Goal: Task Accomplishment & Management: Complete application form

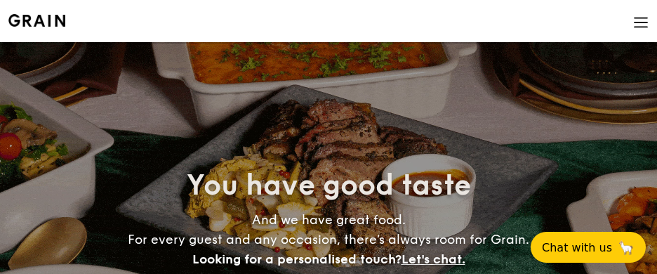
select select
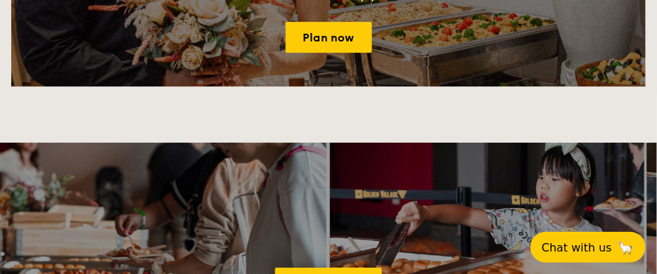
scroll to position [1894, 0]
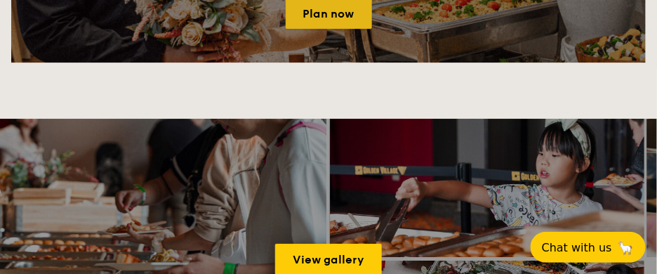
click at [335, 29] on link "Plan now" at bounding box center [329, 13] width 86 height 31
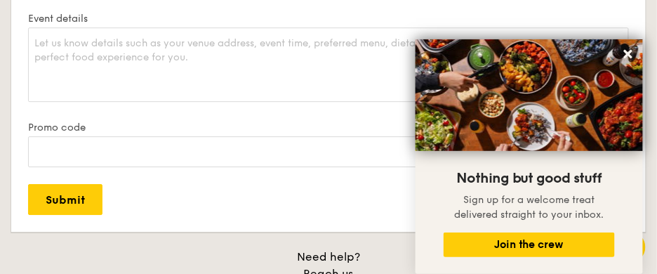
scroll to position [2806, 0]
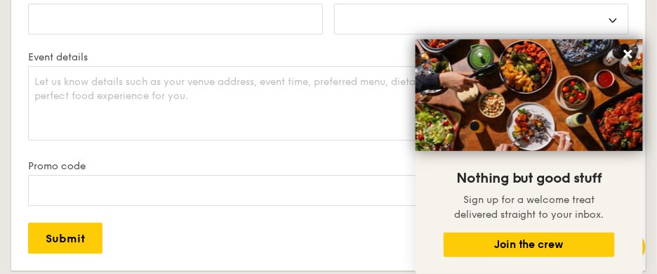
type input "T"
select select
type input "TA"
select select
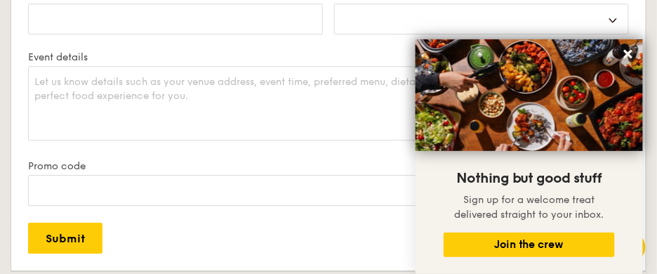
type input "TAN"
select select
type input "TAN"
select select
type input "TAN K"
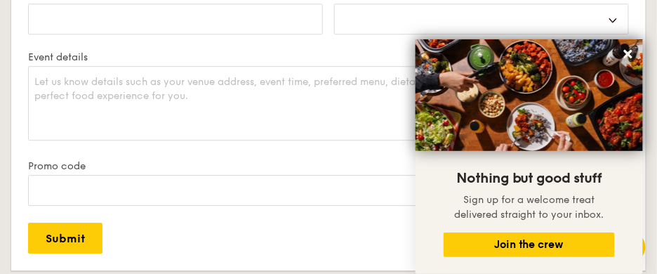
select select
type input "TAN KO"
select select
type input "TAN KOK"
select select
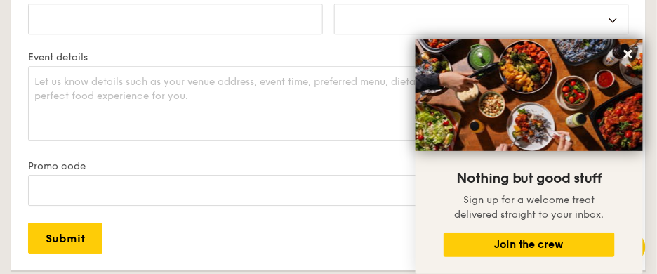
type input "TAN KOK"
select select
type input "TAN KOK K"
select select
type input "TAN KOK KE"
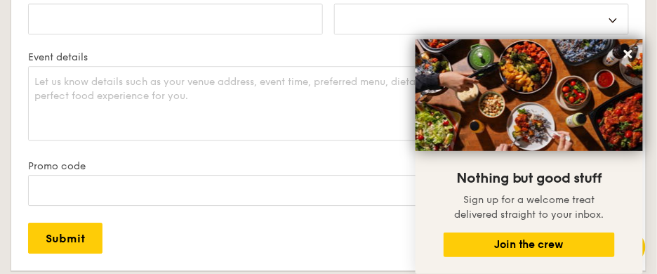
select select
type input "TAN KOK KEO"
select select
type input "TAN KOK KEON"
select select
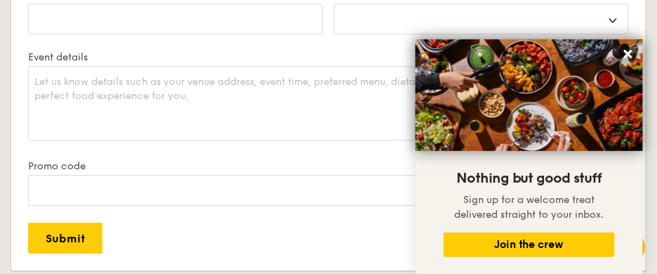
type input "TAN KOK KEONG"
select select
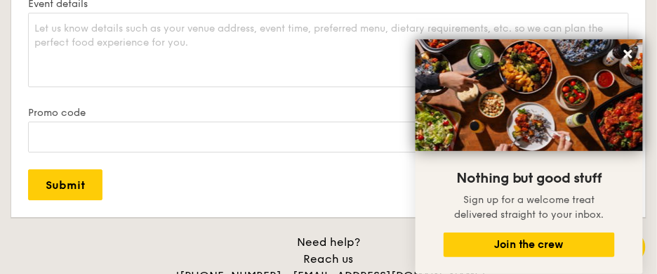
scroll to position [2877, 0]
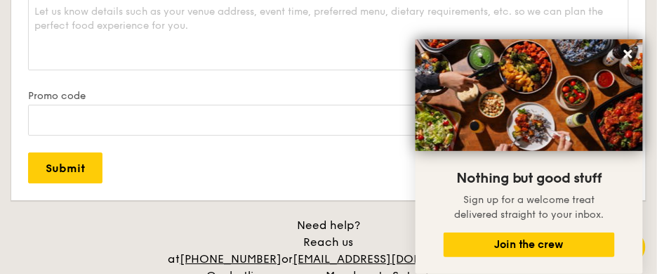
type input "TAN KOK KEONG"
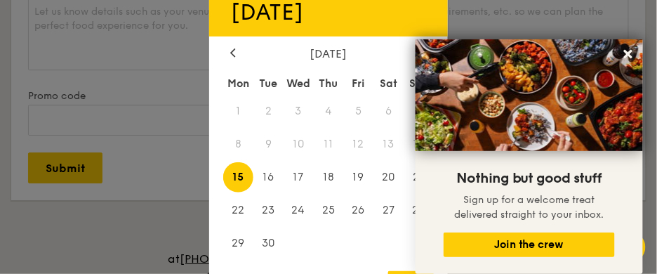
click at [413, 50] on div "September 2025" at bounding box center [328, 53] width 196 height 13
click at [632, 57] on icon at bounding box center [628, 54] width 13 height 13
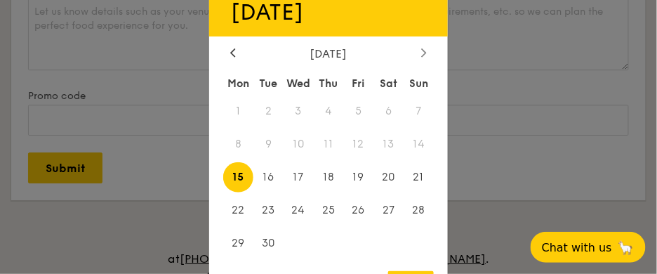
click at [421, 54] on icon at bounding box center [424, 52] width 6 height 9
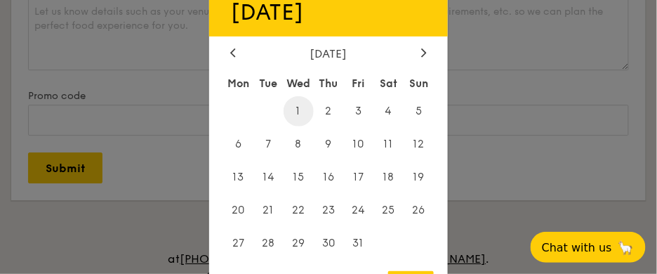
click at [300, 107] on span "1" at bounding box center [298, 111] width 30 height 30
click at [527, 81] on div at bounding box center [328, 137] width 657 height 274
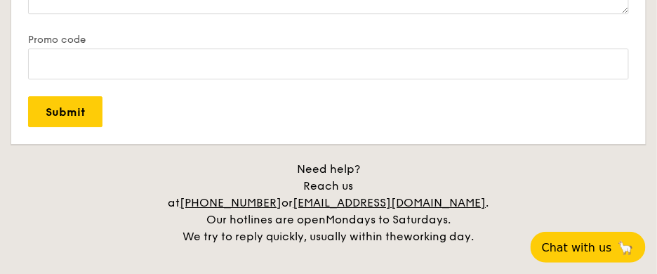
scroll to position [2947, 0]
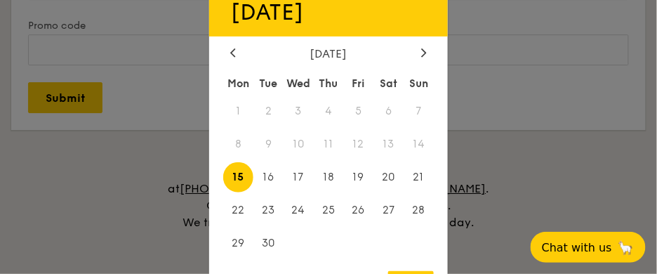
click at [422, 53] on icon at bounding box center [424, 52] width 6 height 9
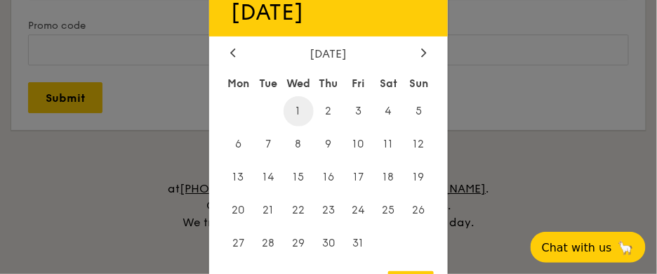
click at [295, 107] on span "1" at bounding box center [298, 111] width 30 height 30
click at [175, 124] on div at bounding box center [328, 137] width 657 height 274
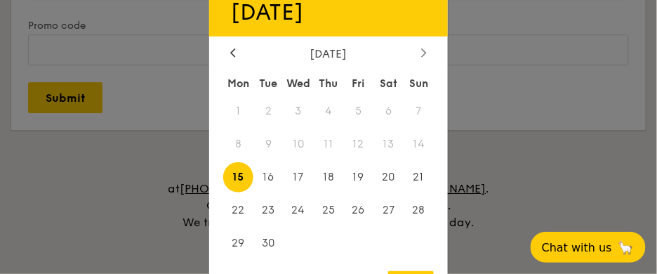
click at [427, 49] on div at bounding box center [423, 53] width 13 height 13
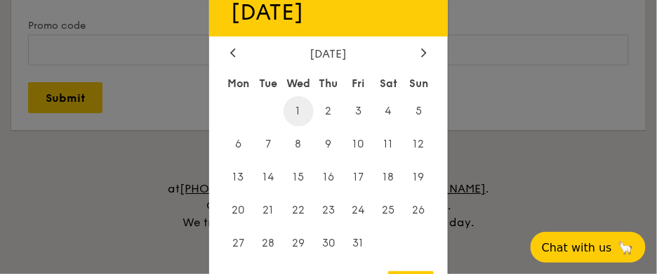
click at [297, 107] on span "1" at bounding box center [298, 111] width 30 height 30
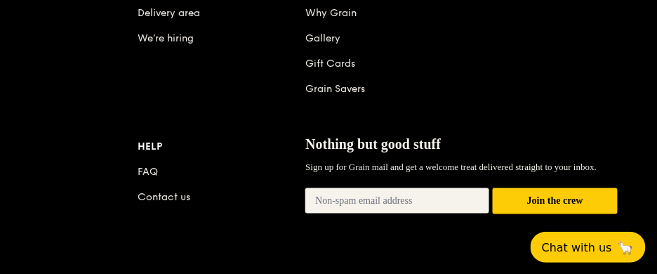
scroll to position [3438, 0]
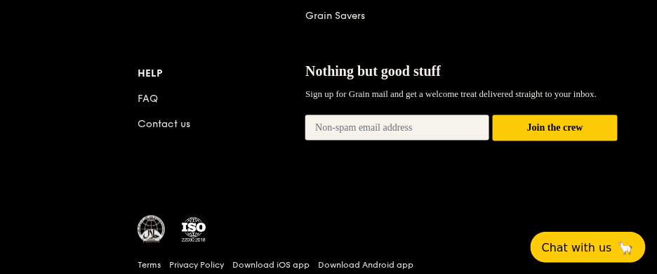
drag, startPoint x: 418, startPoint y: 246, endPoint x: 417, endPoint y: 200, distance: 46.3
click at [417, 200] on div "Mon Tue Wed Thu Fri Sat Sun 1 2 3 4 5 6 7 8 9 10 11 12 13 14 15 16 17 18 19 20 …" at bounding box center [328, 165] width 239 height 189
click at [547, 128] on div at bounding box center [328, 137] width 657 height 274
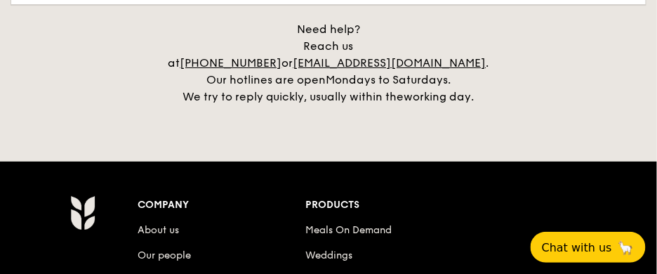
scroll to position [2947, 0]
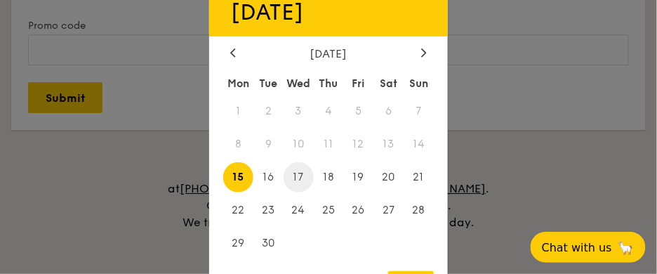
click at [295, 182] on span "17" at bounding box center [298, 177] width 30 height 30
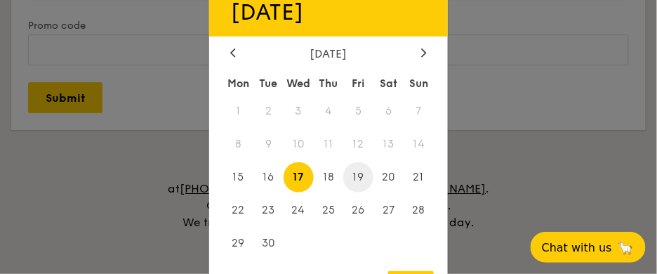
click at [360, 185] on span "19" at bounding box center [358, 177] width 30 height 30
drag, startPoint x: 361, startPoint y: 185, endPoint x: 441, endPoint y: 211, distance: 83.4
click at [361, 186] on span "19" at bounding box center [358, 177] width 30 height 30
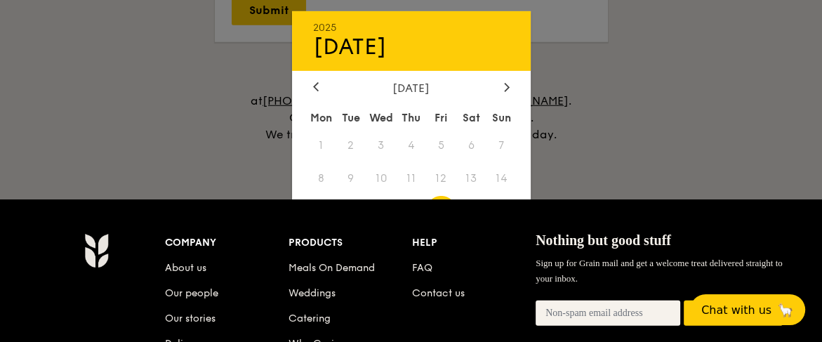
drag, startPoint x: 572, startPoint y: 20, endPoint x: 414, endPoint y: 272, distance: 297.3
click at [417, 273] on span at bounding box center [411, 277] width 30 height 30
drag, startPoint x: 505, startPoint y: 79, endPoint x: 441, endPoint y: 131, distance: 82.3
click at [505, 82] on icon at bounding box center [507, 86] width 6 height 9
drag, startPoint x: 379, startPoint y: 140, endPoint x: 405, endPoint y: 192, distance: 57.4
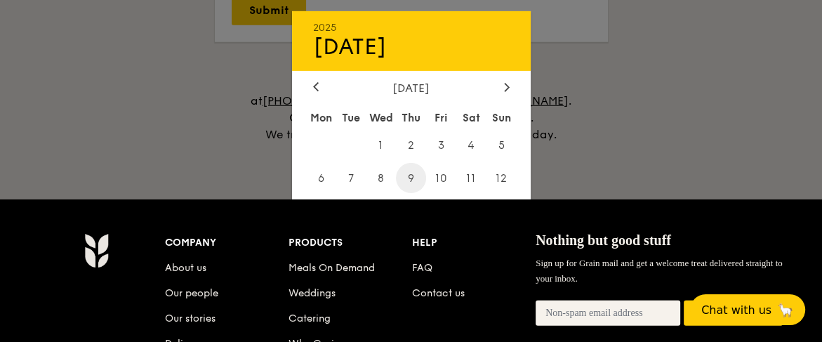
click at [380, 140] on span "1" at bounding box center [381, 145] width 30 height 30
click at [494, 273] on div "OK" at bounding box center [494, 314] width 46 height 19
type input "Oct 01, 2025"
select select
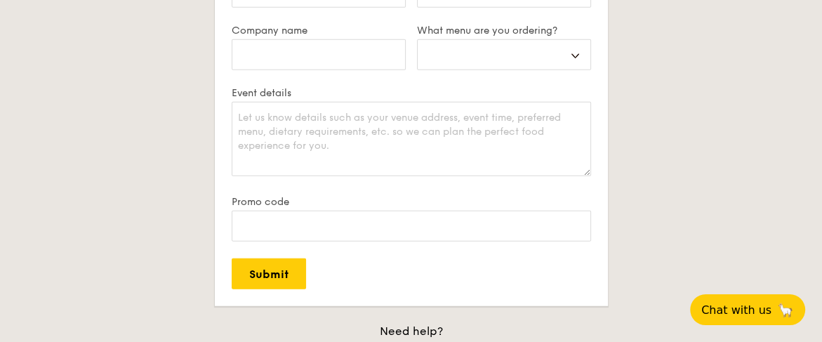
scroll to position [2771, 0]
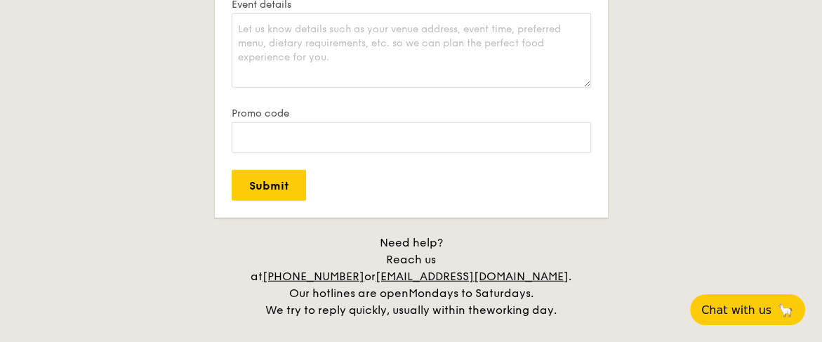
type input "thunderowl_2000@yahoo.com.sg"
select select
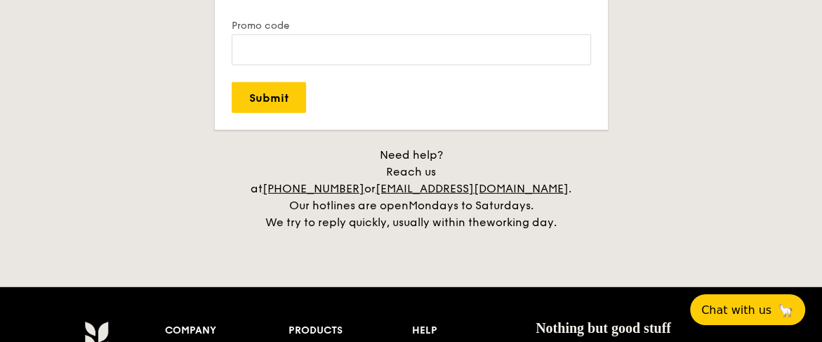
type input "96706575"
select select
type input "3"
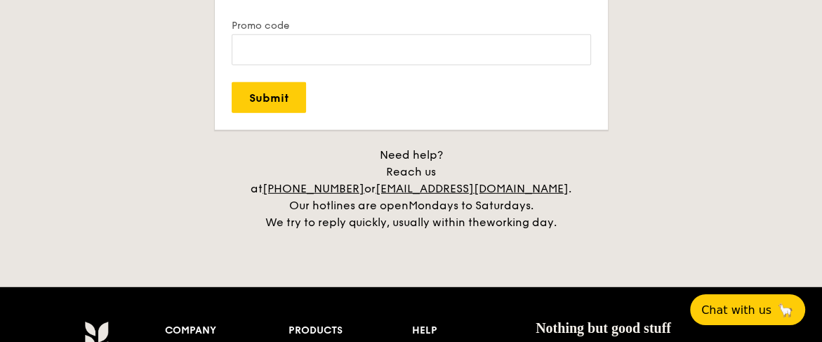
select select
type input "30"
select select
type input "30"
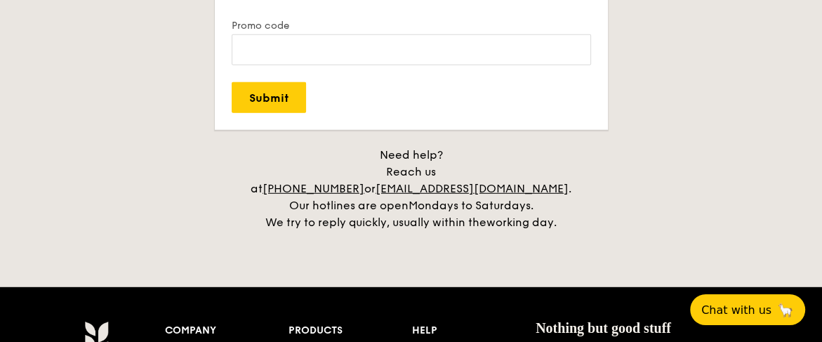
select select "wedding"
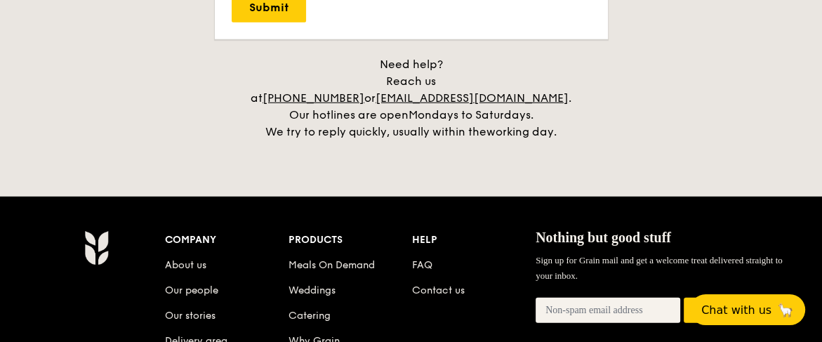
scroll to position [3035, 0]
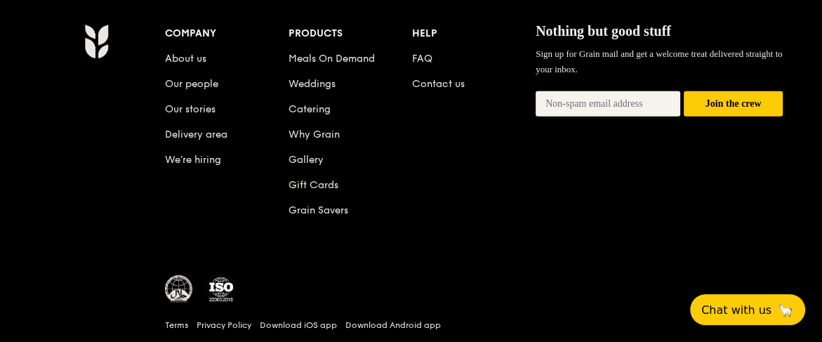
scroll to position [3122, 0]
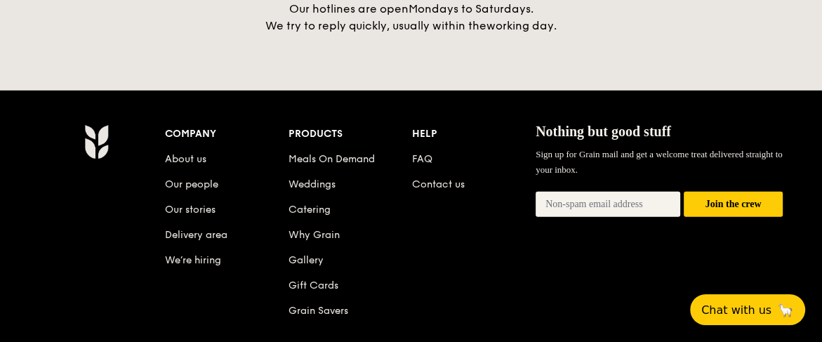
scroll to position [3035, 0]
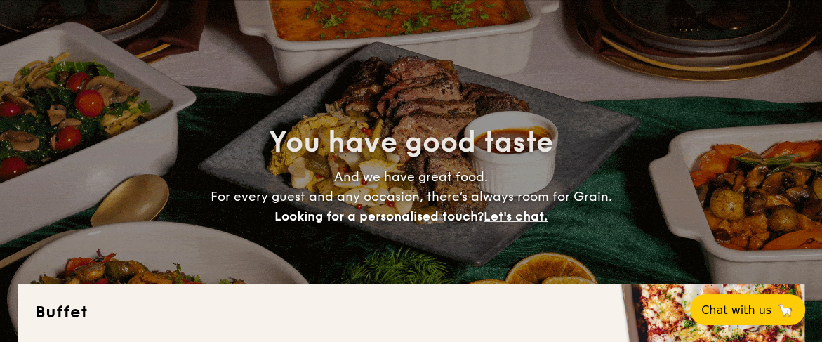
scroll to position [0, 0]
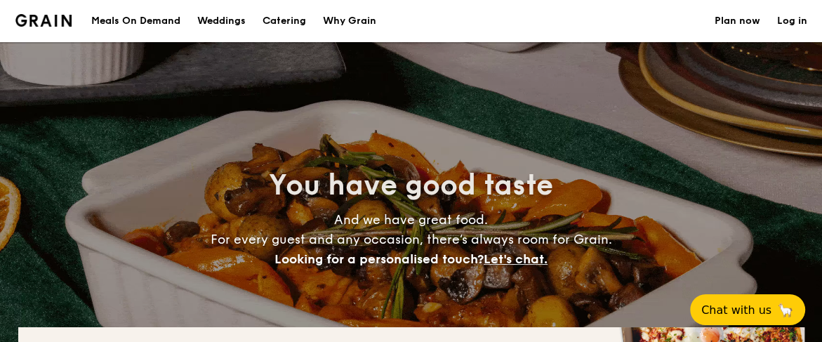
click at [0, 0] on img at bounding box center [0, 0] width 0 height 0
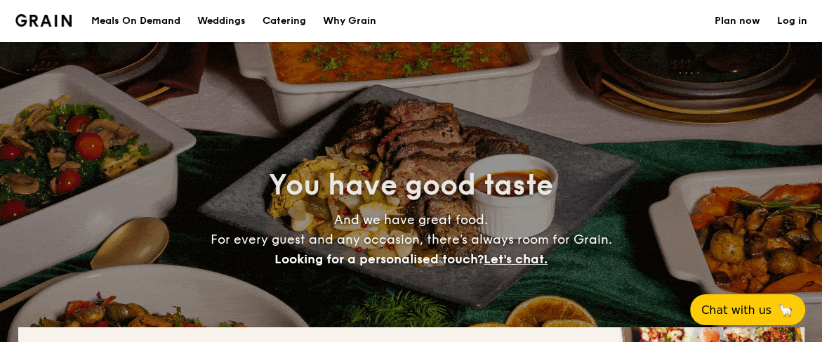
click at [656, 42] on link "Log in" at bounding box center [792, 21] width 30 height 42
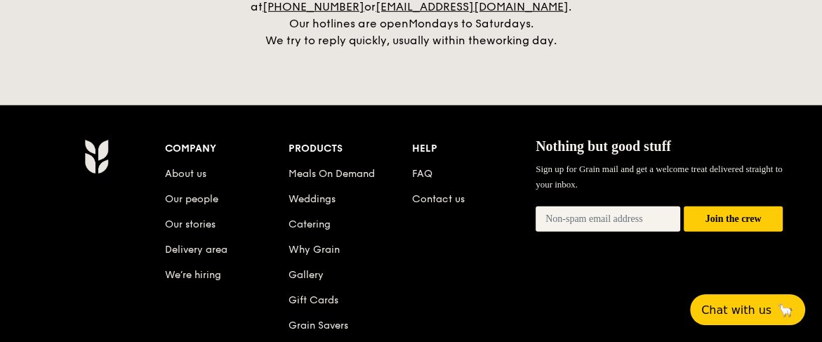
scroll to position [3070, 0]
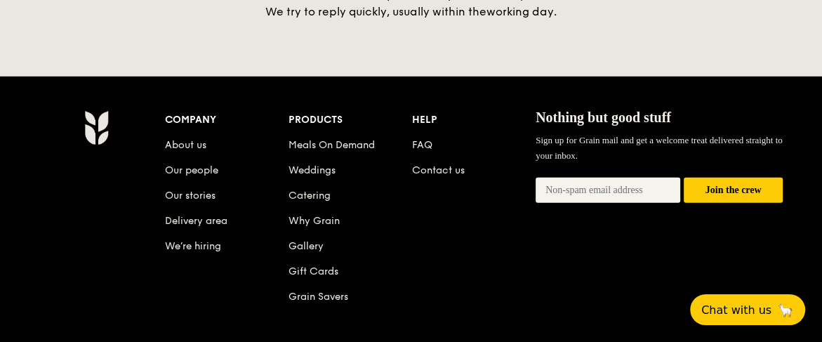
type textarea "8"
drag, startPoint x: 337, startPoint y: 119, endPoint x: 309, endPoint y: 107, distance: 30.9
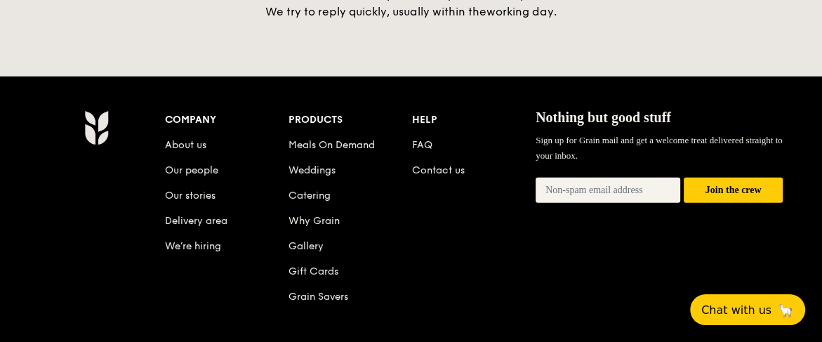
drag, startPoint x: 375, startPoint y: 88, endPoint x: 170, endPoint y: 98, distance: 204.4
paste textarea "ight Courtyards"
paste textarea "solemnization"
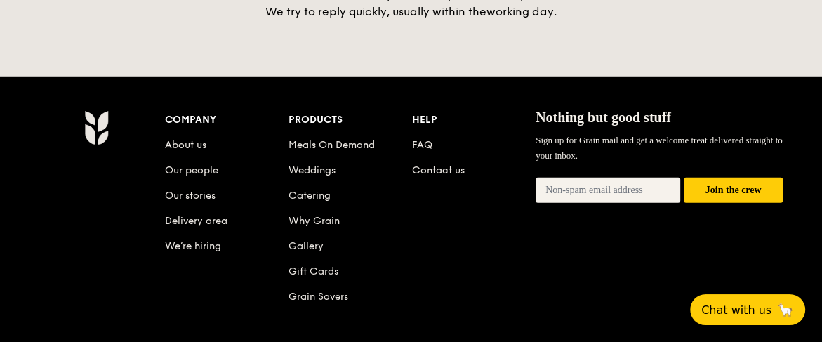
type textarea "Eight Courtyards FUNCTION ROOM / solemnization EVENTS"
select select
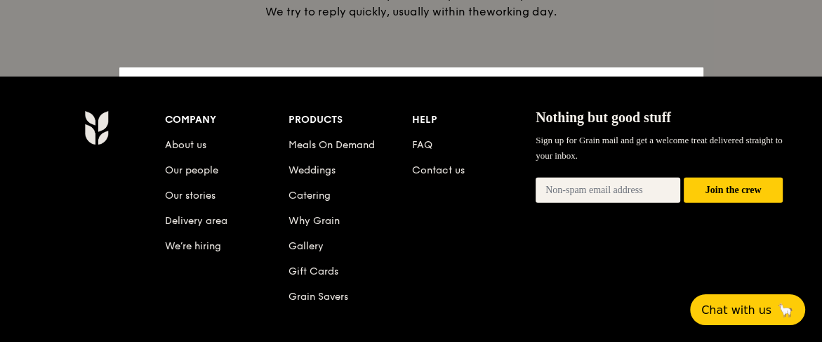
click at [656, 186] on div "OK" at bounding box center [652, 171] width 67 height 29
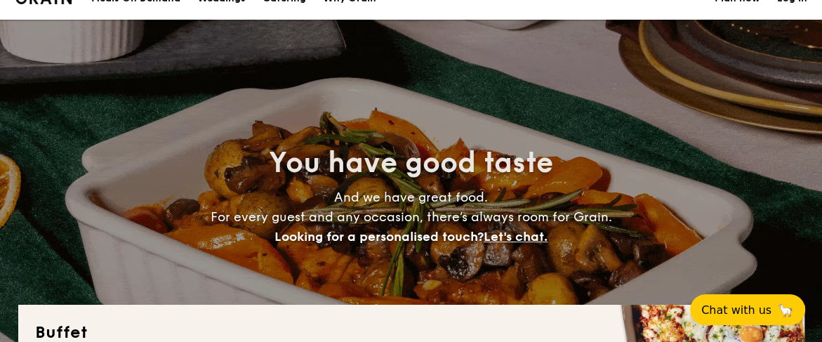
scroll to position [0, 0]
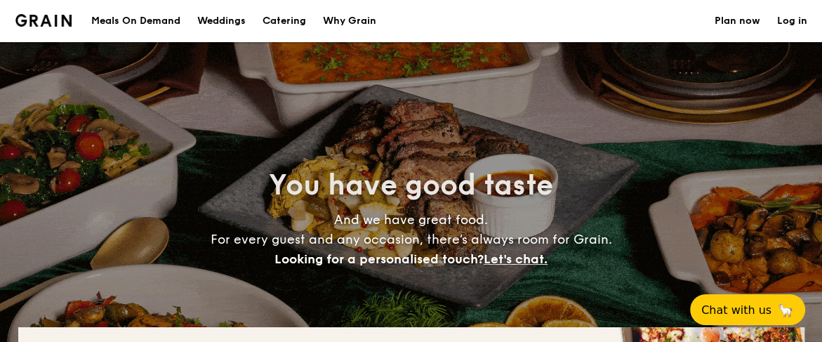
click at [656, 42] on link "Log in" at bounding box center [792, 21] width 30 height 42
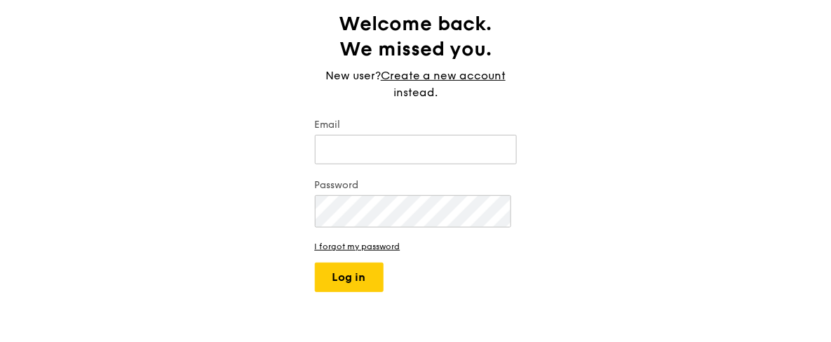
scroll to position [350, 0]
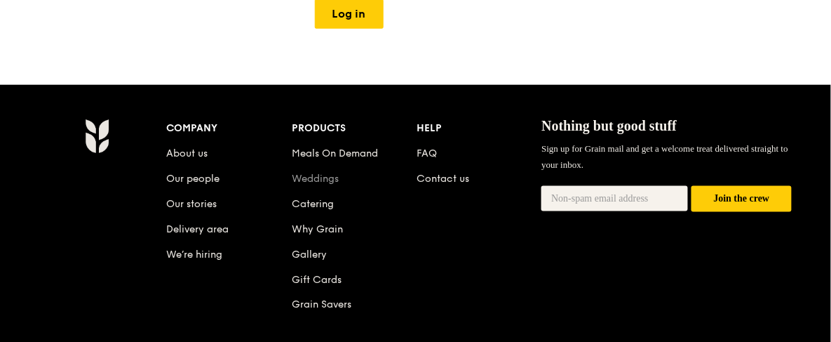
click at [339, 185] on link "Weddings" at bounding box center [315, 179] width 47 height 12
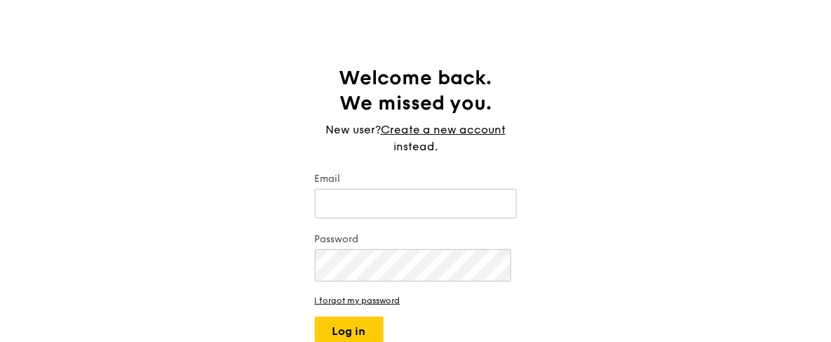
scroll to position [0, 0]
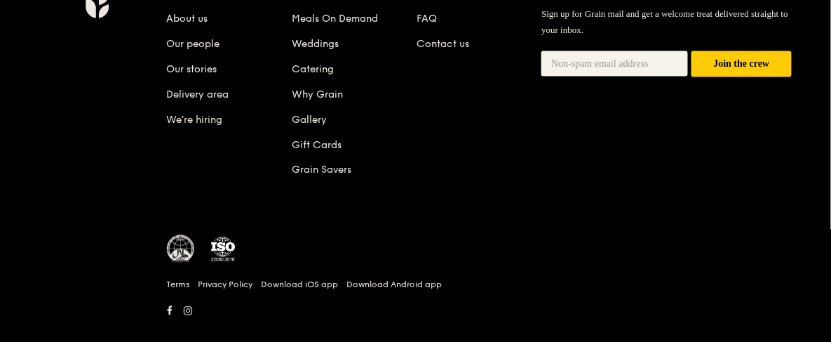
scroll to position [505, 0]
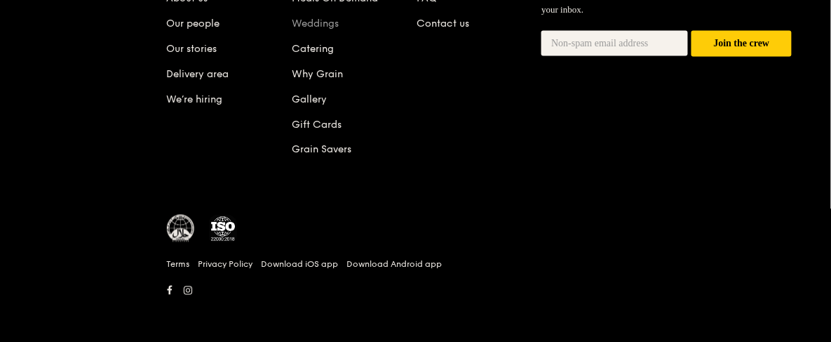
click at [339, 29] on link "Weddings" at bounding box center [315, 24] width 47 height 12
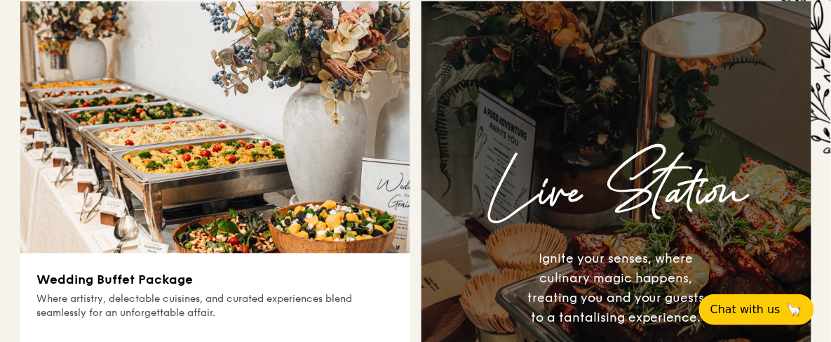
scroll to position [789, 0]
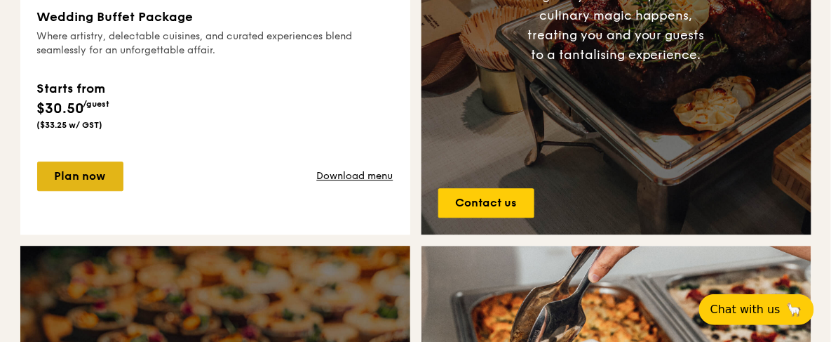
click at [81, 191] on link "Plan now" at bounding box center [80, 175] width 86 height 29
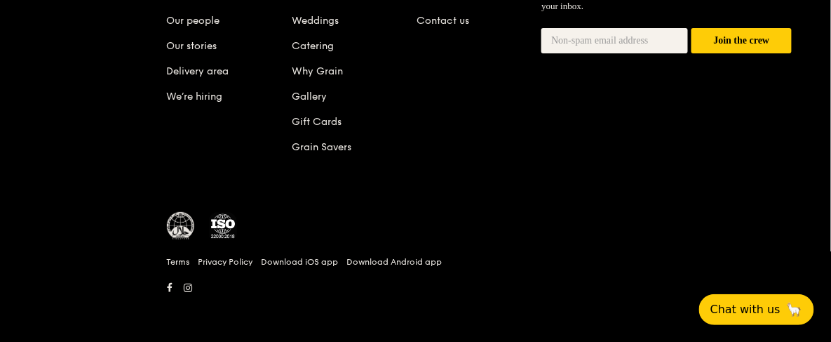
scroll to position [3796, 0]
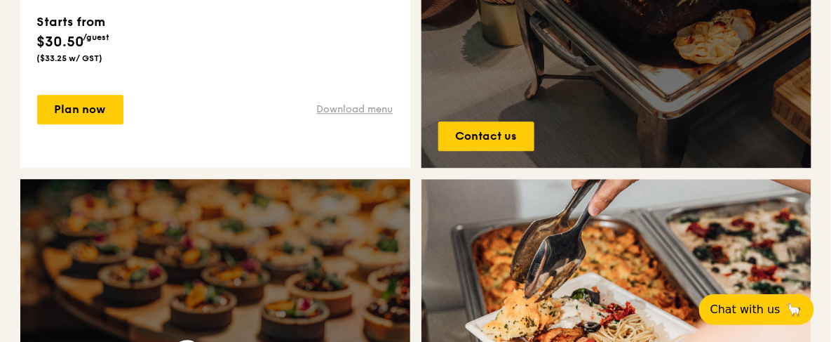
scroll to position [877, 0]
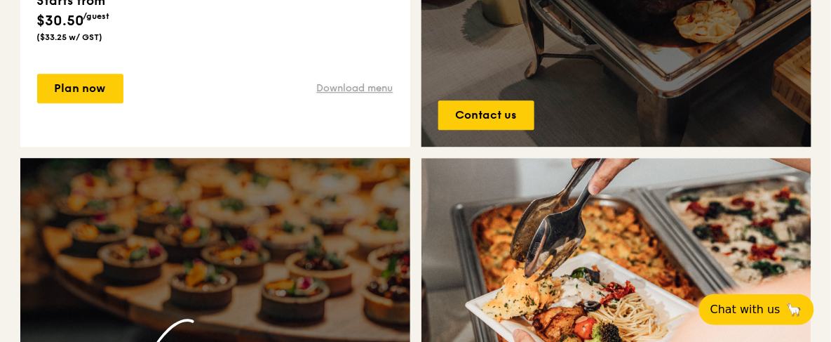
click at [352, 95] on link "Download menu" at bounding box center [355, 88] width 76 height 14
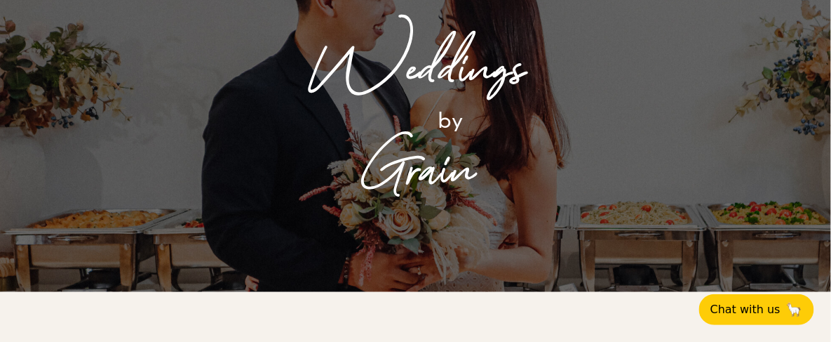
scroll to position [0, 0]
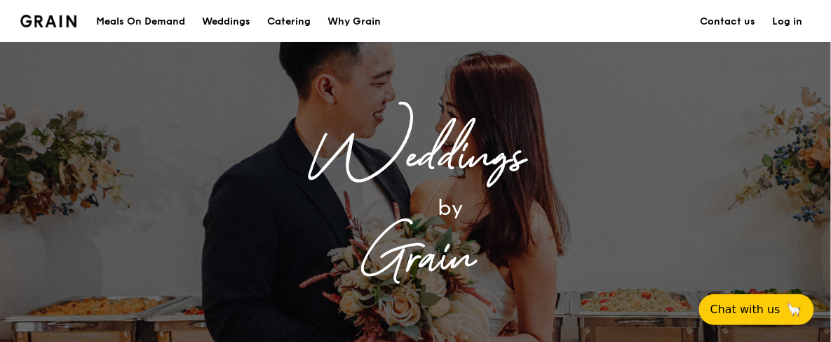
click at [0, 0] on icon at bounding box center [0, 0] width 0 height 0
click at [202, 43] on div "Weddings" at bounding box center [226, 22] width 48 height 42
